Goal: Information Seeking & Learning: Learn about a topic

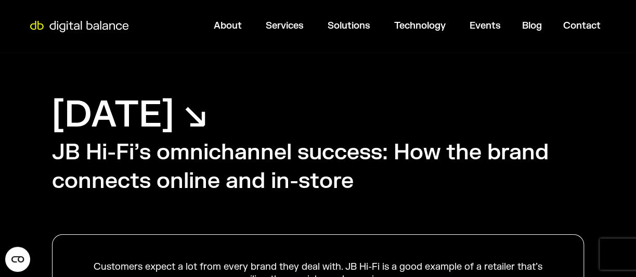
click at [340, 185] on h2 "JB Hi-Fi’s omnichannel success: How the brand connects online and in-store" at bounding box center [318, 166] width 532 height 57
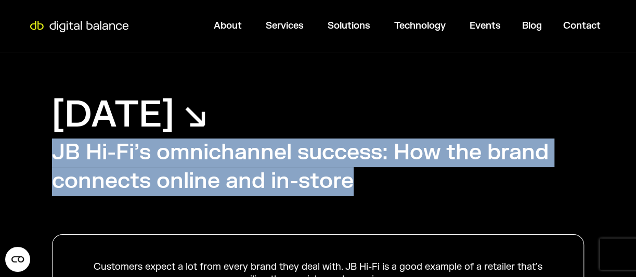
drag, startPoint x: 351, startPoint y: 185, endPoint x: 52, endPoint y: 151, distance: 300.6
click at [52, 151] on h2 "JB Hi-Fi’s omnichannel success: How the brand connects online and in-store" at bounding box center [318, 166] width 532 height 57
copy h2 "JB Hi-Fi’s omnichannel success: How the brand connects online and in-store"
